Goal: Task Accomplishment & Management: Manage account settings

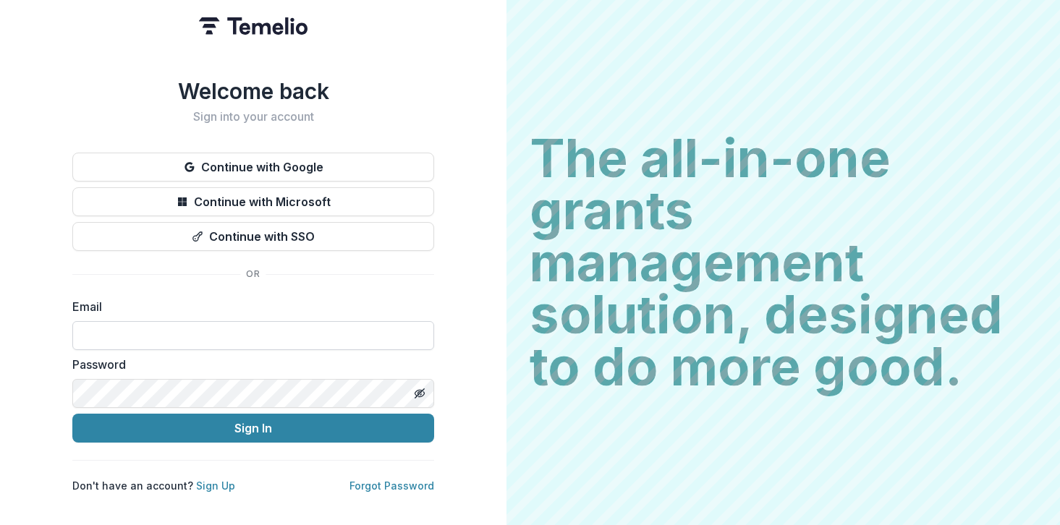
click at [265, 332] on input at bounding box center [253, 335] width 362 height 29
type input "**********"
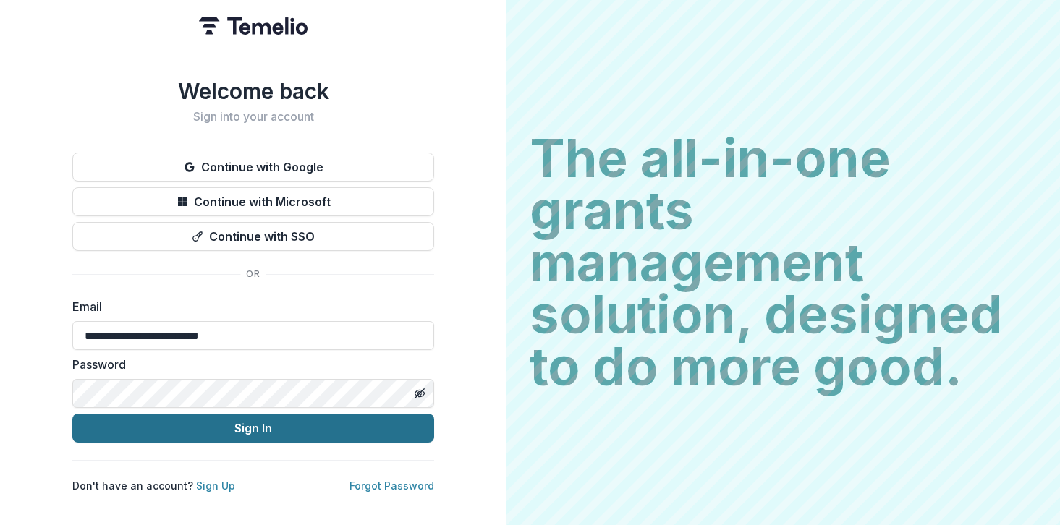
click at [208, 425] on button "Sign In" at bounding box center [253, 428] width 362 height 29
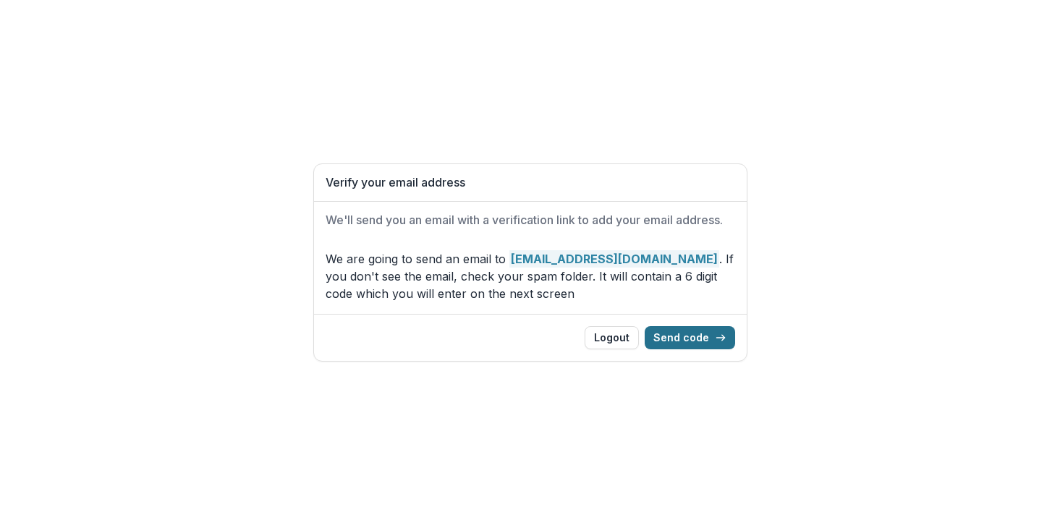
click at [694, 334] on button "Send code" at bounding box center [689, 337] width 90 height 23
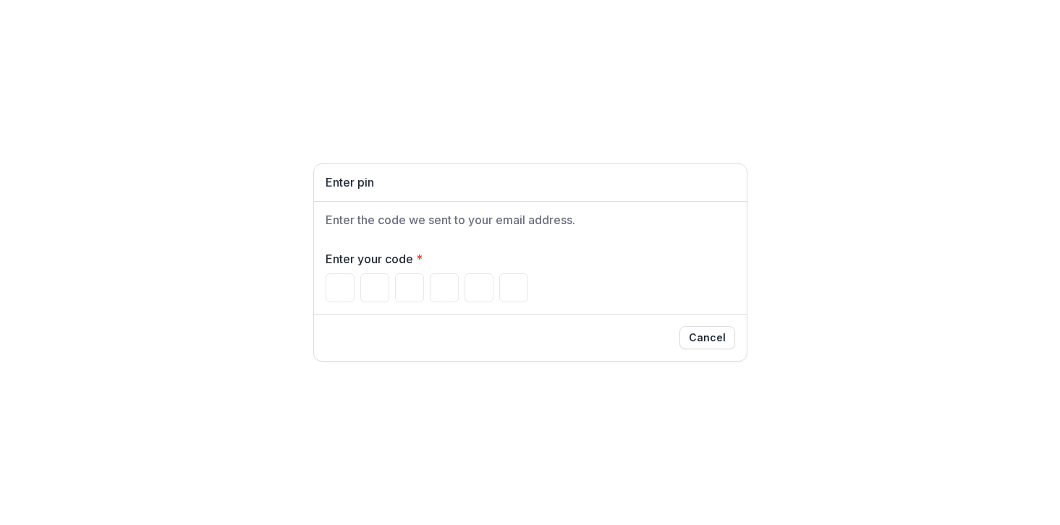
paste input "Please enter your pin code"
type input "*"
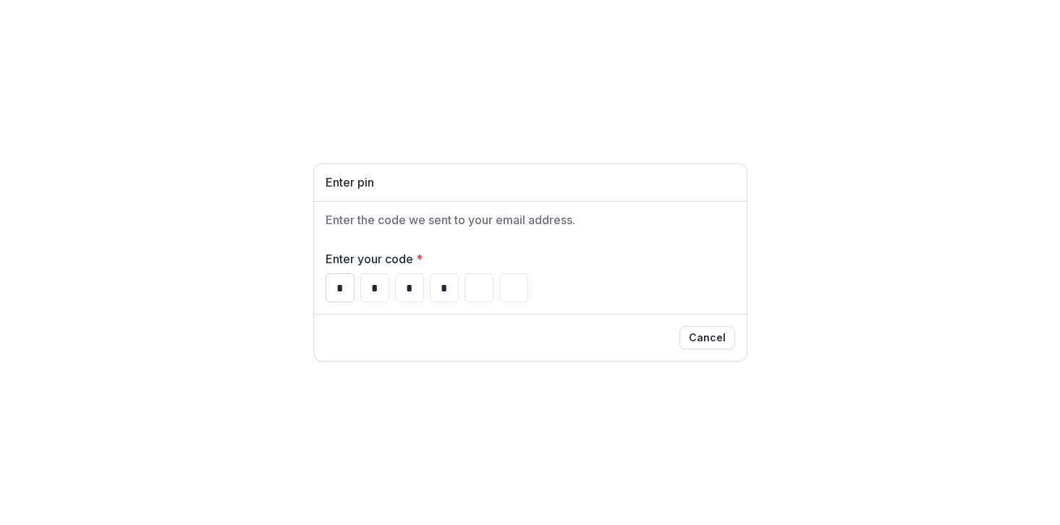
type input "*"
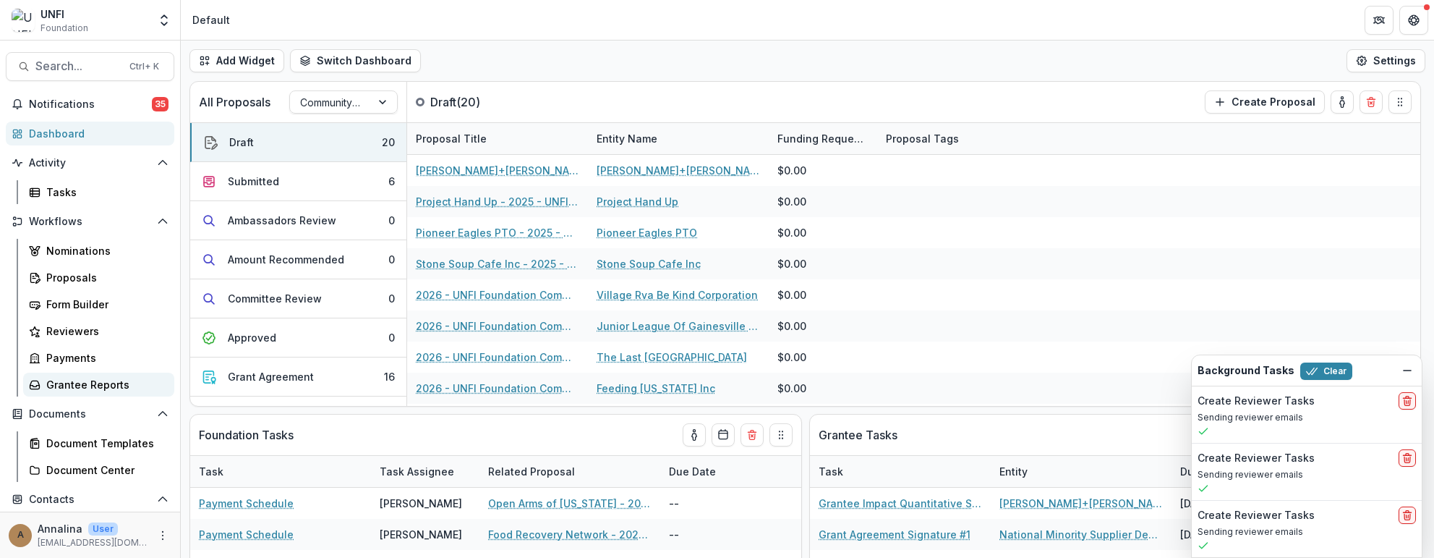
click at [66, 383] on div "Grantee Reports" at bounding box center [104, 384] width 116 height 15
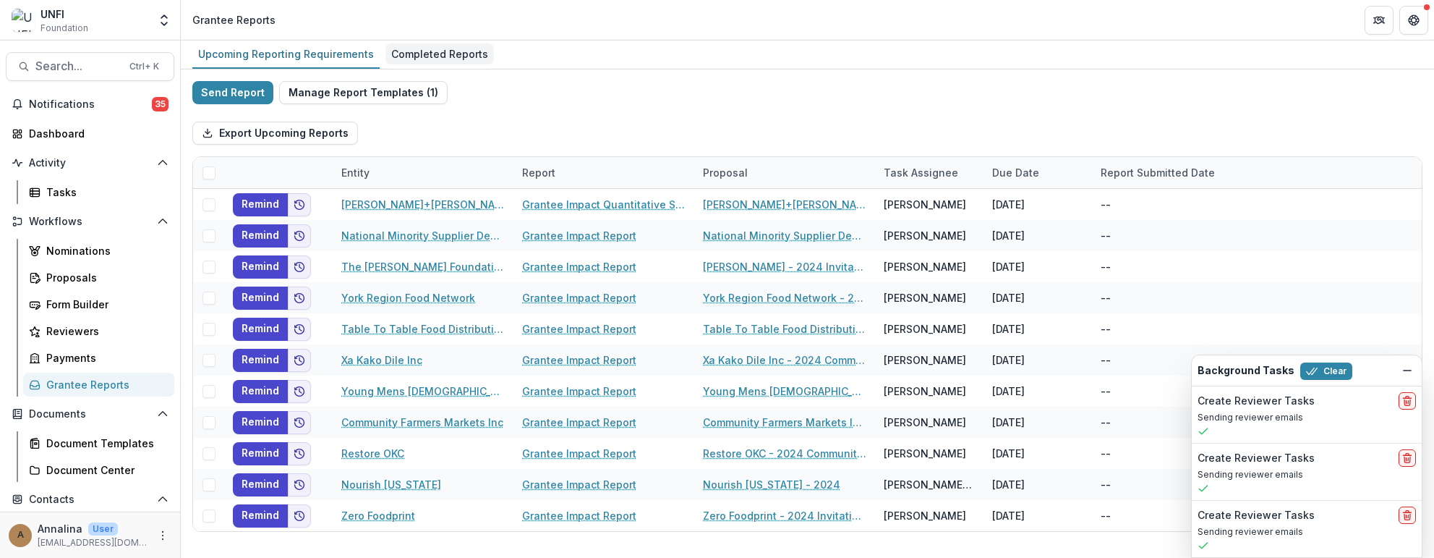
click at [451, 50] on div "Completed Reports" at bounding box center [439, 53] width 108 height 21
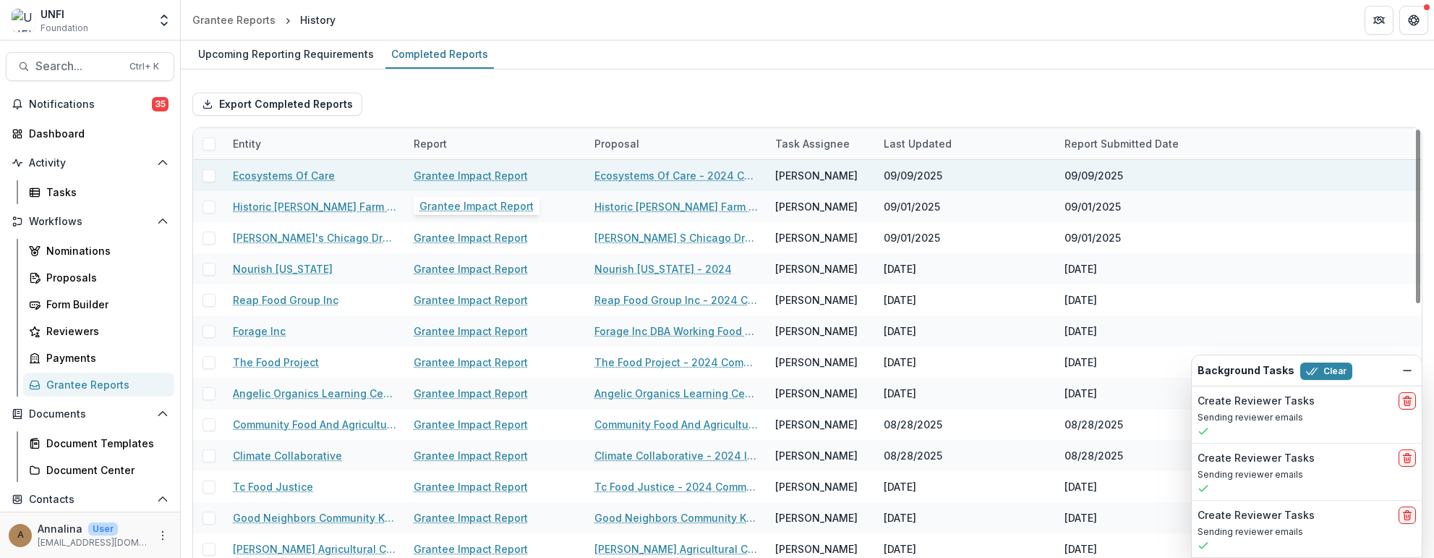
click at [459, 176] on link "Grantee Impact Report" at bounding box center [471, 175] width 114 height 15
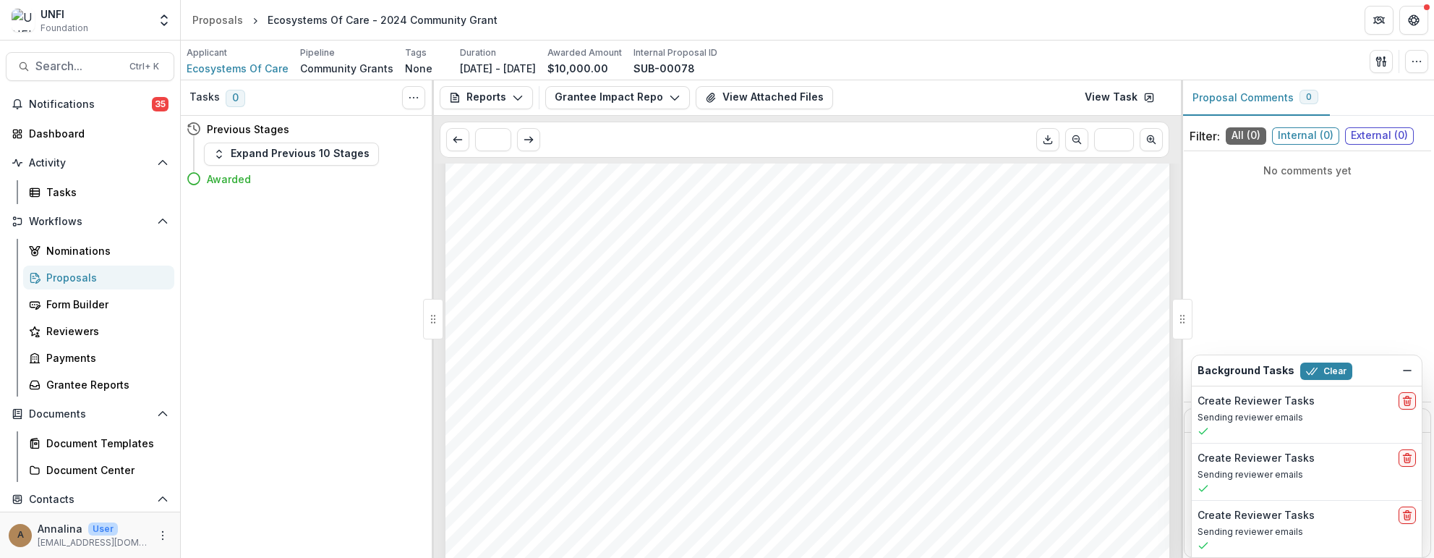
scroll to position [1544, 0]
click at [765, 103] on button "View Attached Files" at bounding box center [764, 97] width 137 height 23
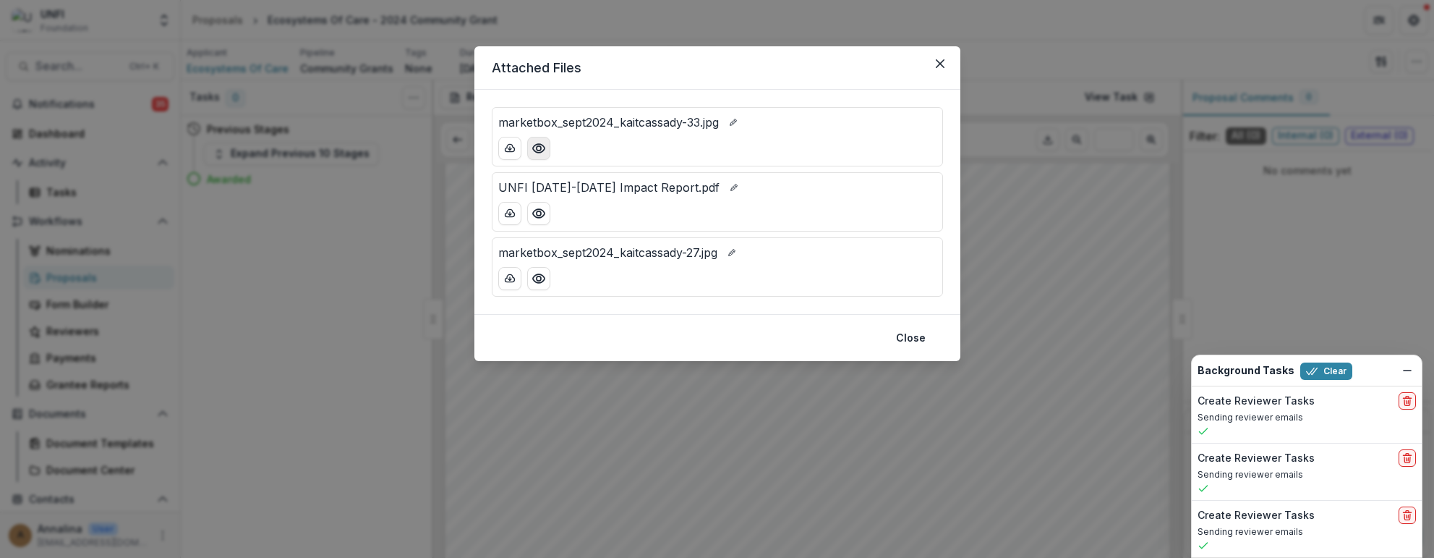
click at [540, 144] on icon "Preview marketbox_sept2024_kaitcassady-33.jpg" at bounding box center [538, 148] width 12 height 9
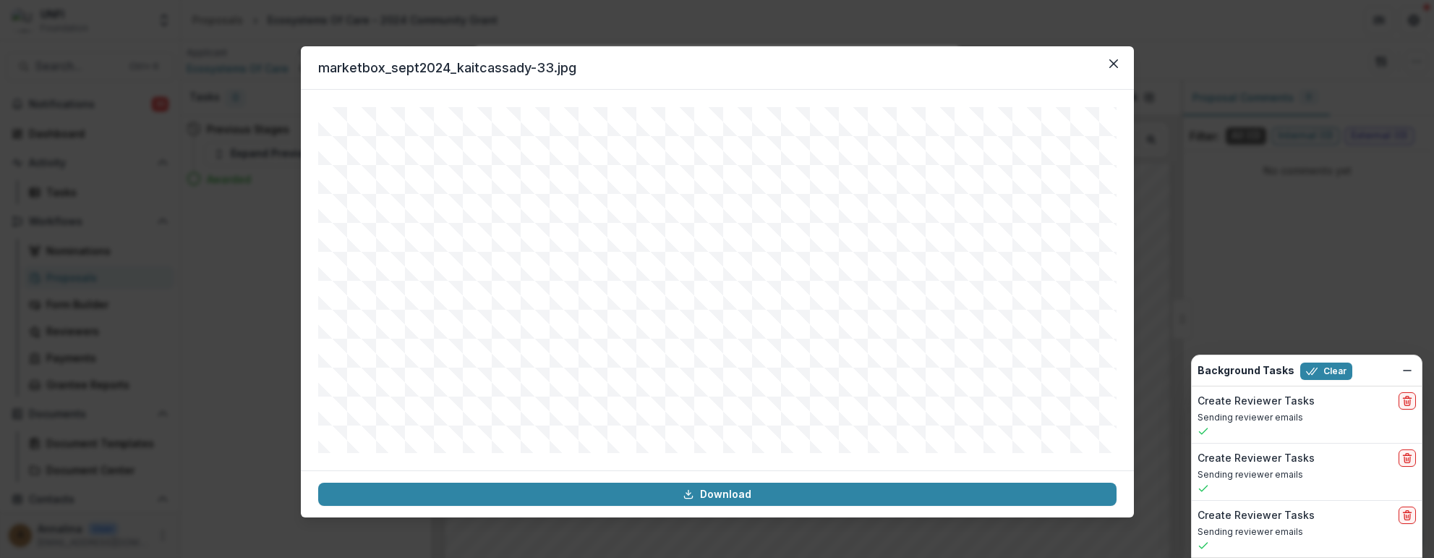
scroll to position [156, 0]
click at [1059, 59] on button "Close" at bounding box center [1113, 63] width 23 height 23
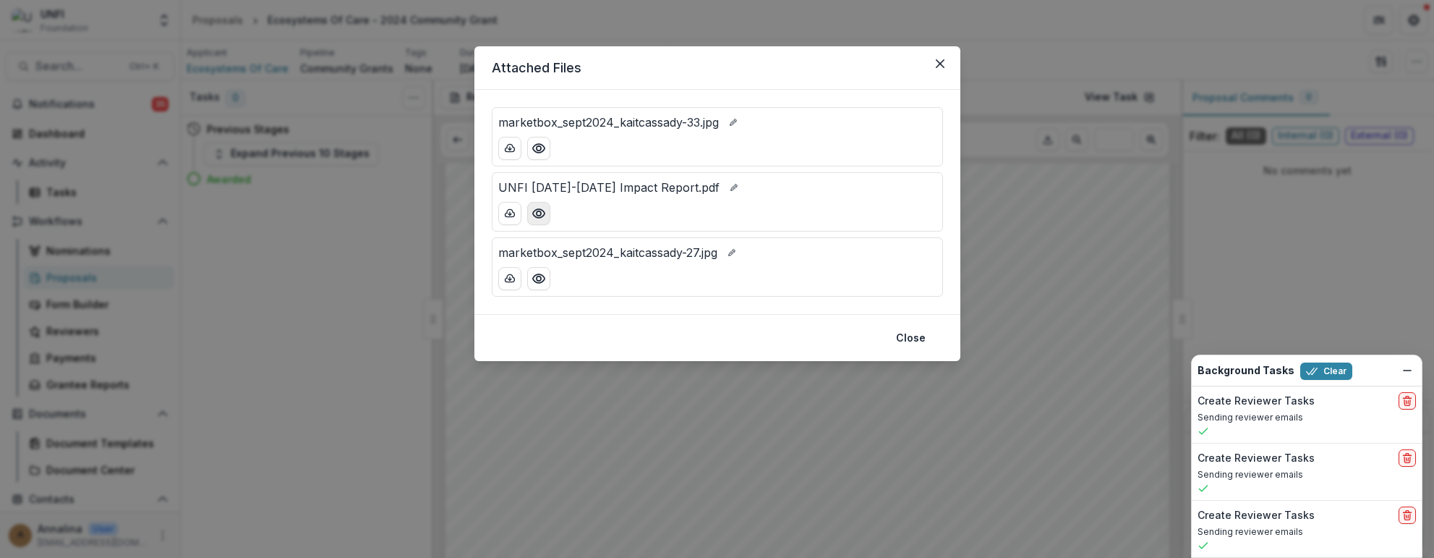
click at [542, 206] on icon "Preview UNFI 2024-2025 Impact Report.pdf" at bounding box center [539, 213] width 14 height 14
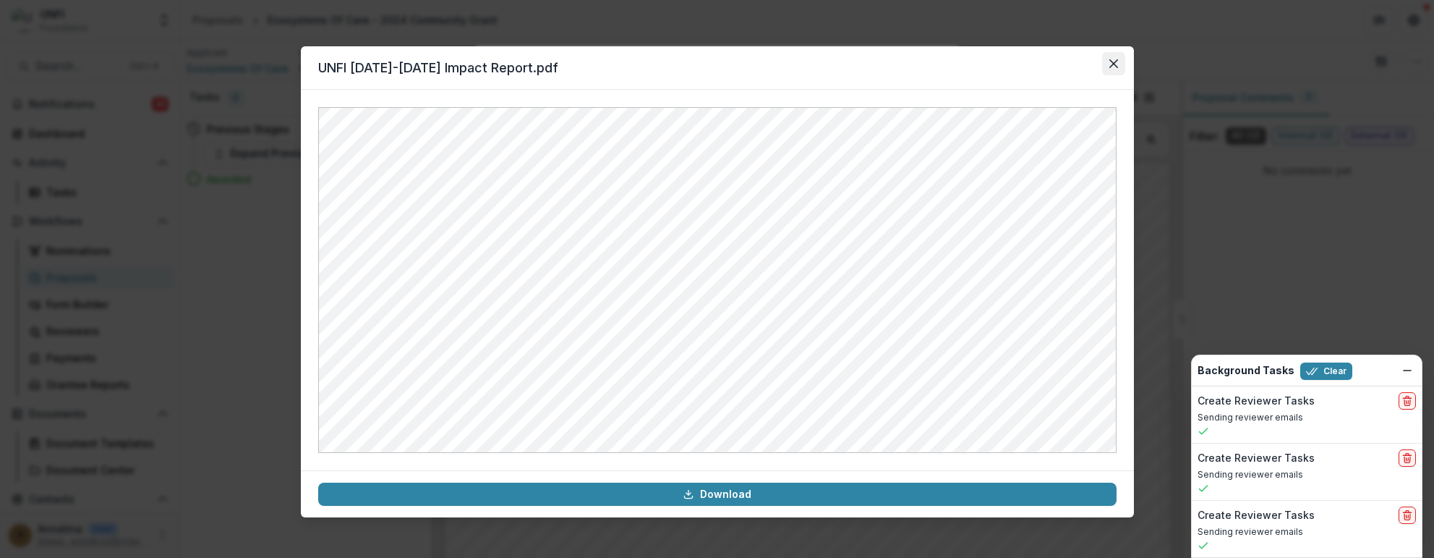
click at [1059, 63] on icon "Close" at bounding box center [1113, 63] width 9 height 9
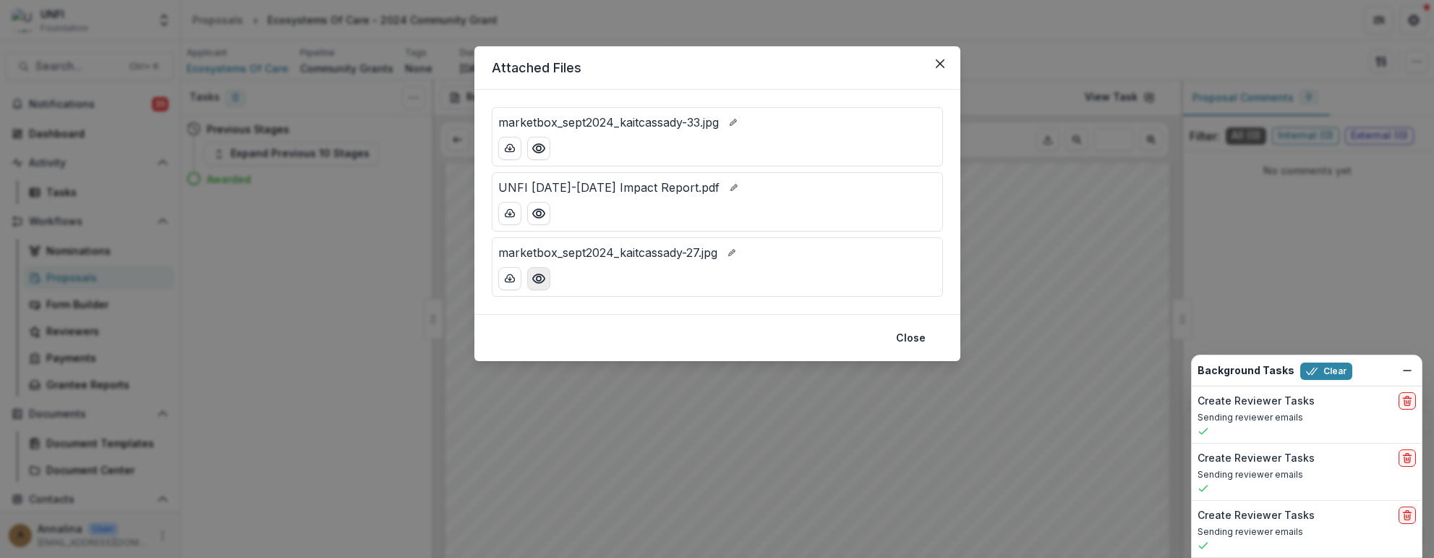
click at [549, 276] on button "Preview marketbox_sept2024_kaitcassady-27.jpg" at bounding box center [538, 278] width 23 height 23
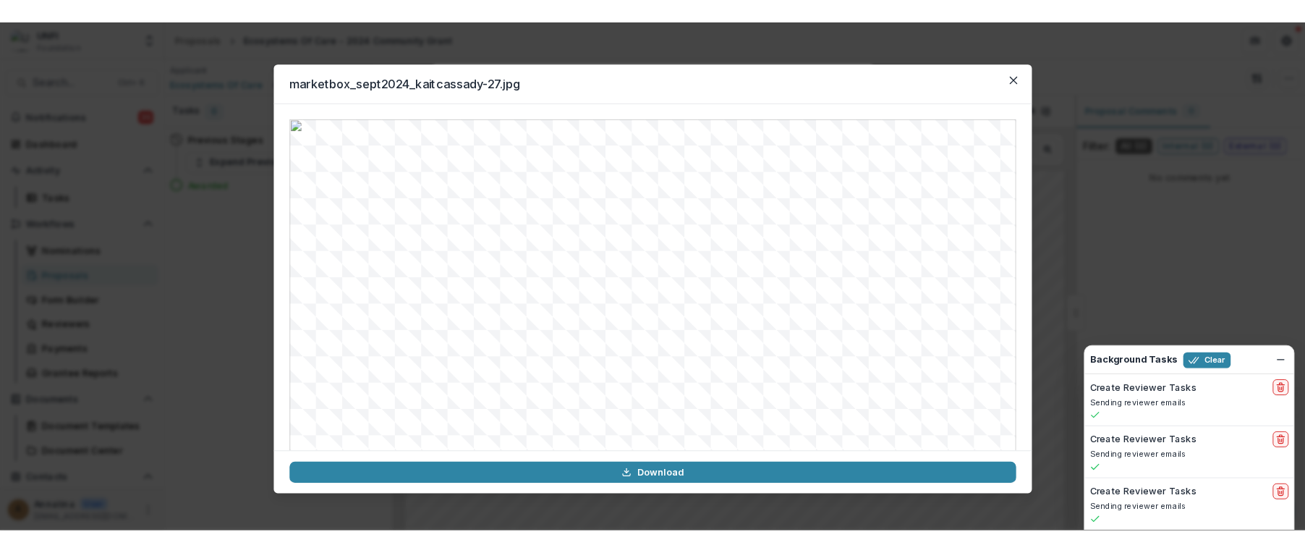
scroll to position [0, 0]
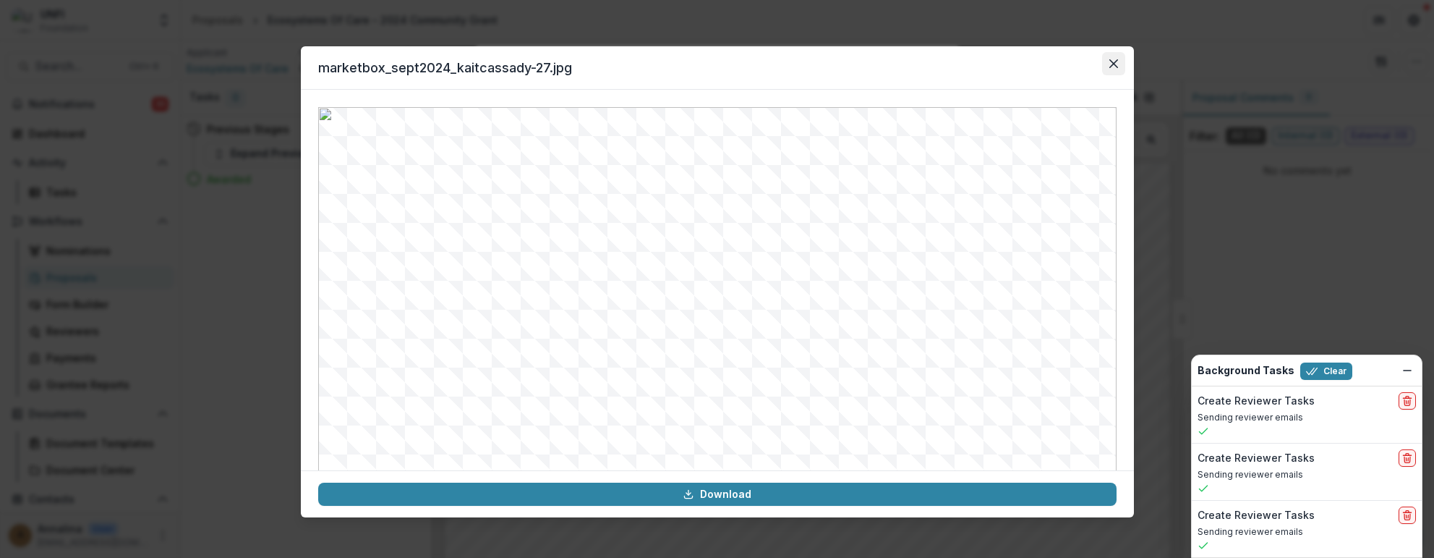
click at [1059, 58] on button "Close" at bounding box center [1113, 63] width 23 height 23
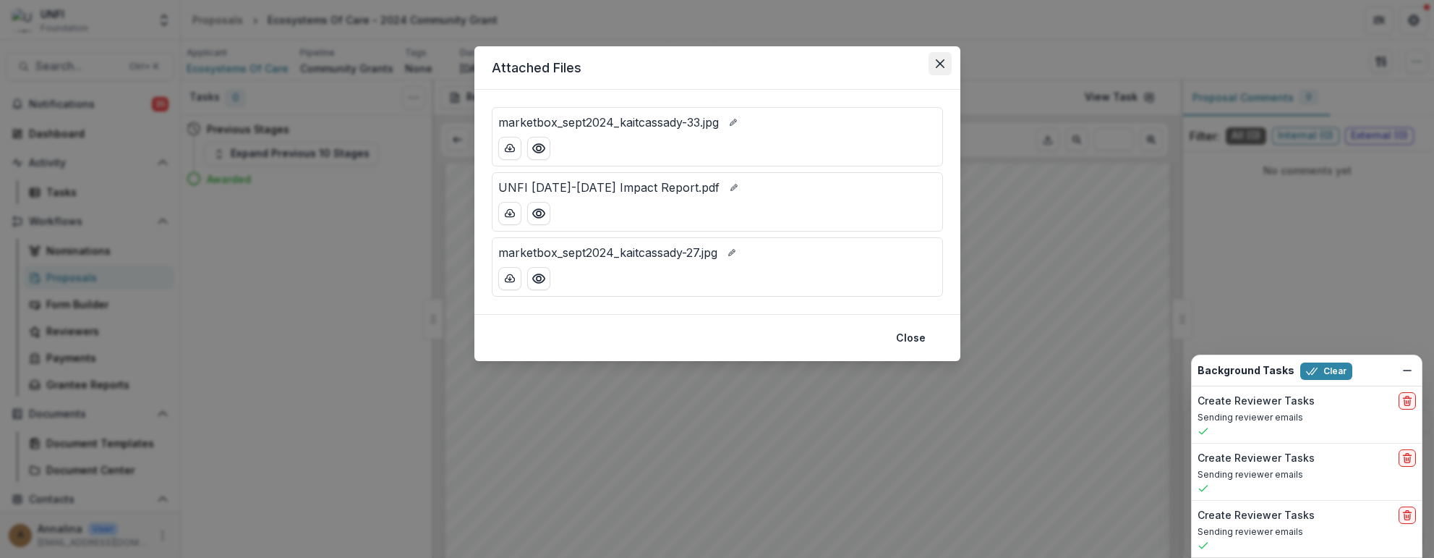
click at [939, 67] on icon "Close" at bounding box center [940, 63] width 9 height 9
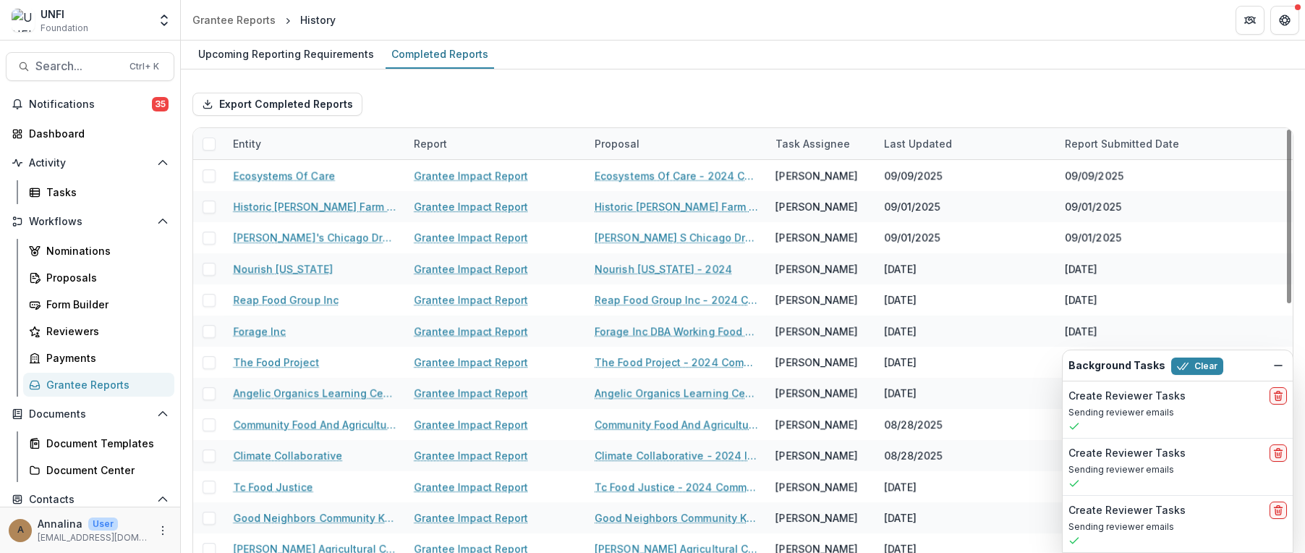
click at [749, 102] on div "Export Completed Reports" at bounding box center [742, 104] width 1101 height 46
click at [618, 84] on div "Export Completed Reports" at bounding box center [742, 104] width 1101 height 46
